Goal: Navigation & Orientation: Find specific page/section

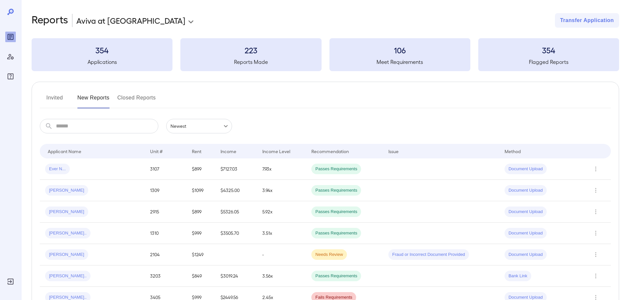
click at [52, 99] on button "Invited" at bounding box center [55, 100] width 30 height 16
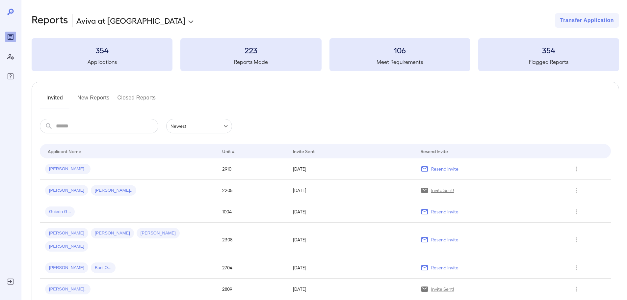
click at [62, 286] on span "Tuan V..." at bounding box center [67, 289] width 45 height 6
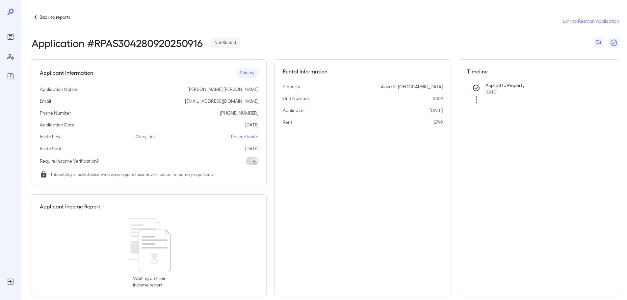
click at [49, 19] on p "Back to reports" at bounding box center [54, 17] width 31 height 7
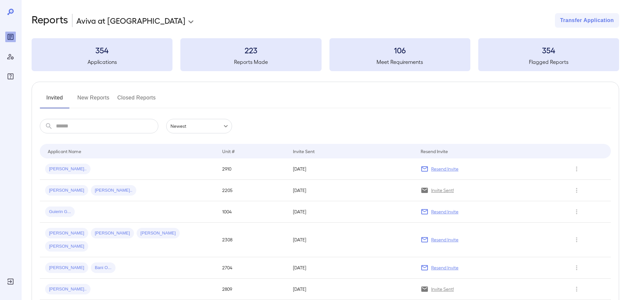
click at [55, 100] on button "Invited" at bounding box center [55, 100] width 30 height 16
click at [90, 97] on button "New Reports" at bounding box center [93, 100] width 32 height 16
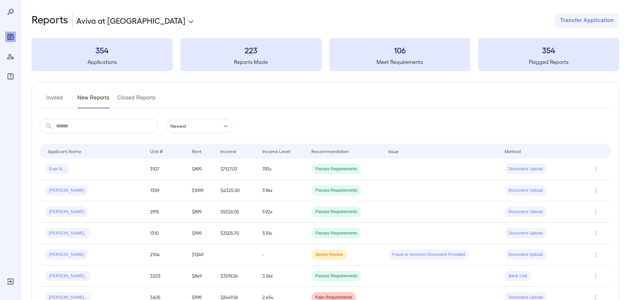
click at [147, 99] on button "Closed Reports" at bounding box center [136, 100] width 39 height 16
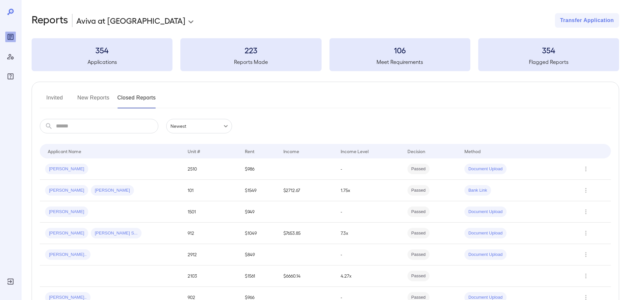
click at [49, 96] on button "Invited" at bounding box center [55, 100] width 30 height 16
